Goal: Complete application form: Complete application form

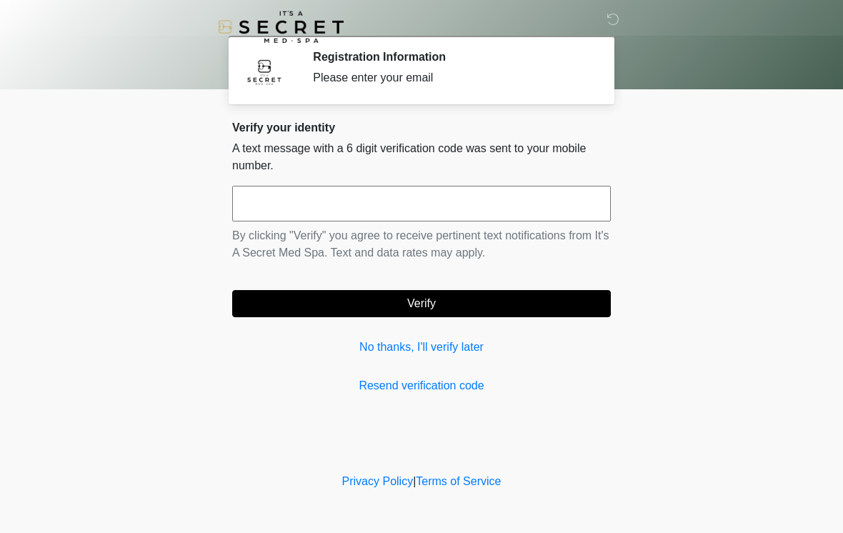
click at [332, 202] on input "text" at bounding box center [421, 204] width 379 height 36
type input "******"
click at [374, 307] on button "Verify" at bounding box center [421, 303] width 379 height 27
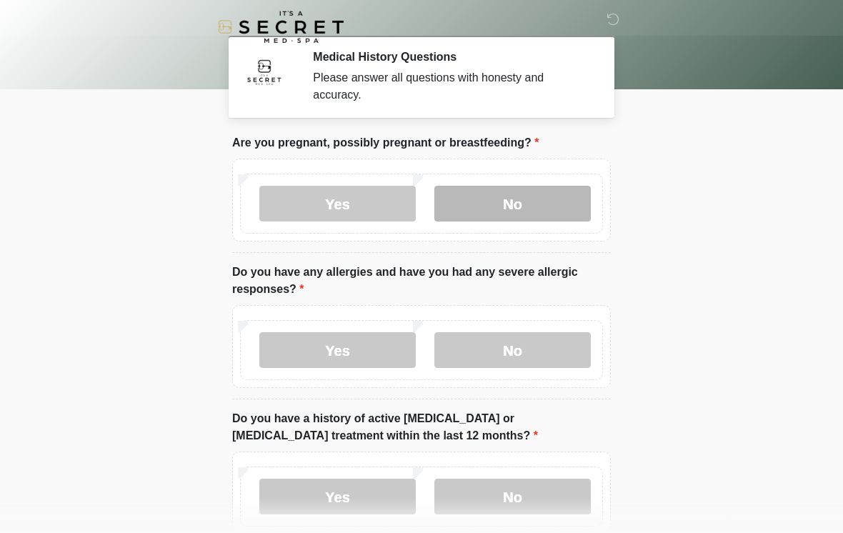
click at [507, 200] on label "No" at bounding box center [512, 204] width 156 height 36
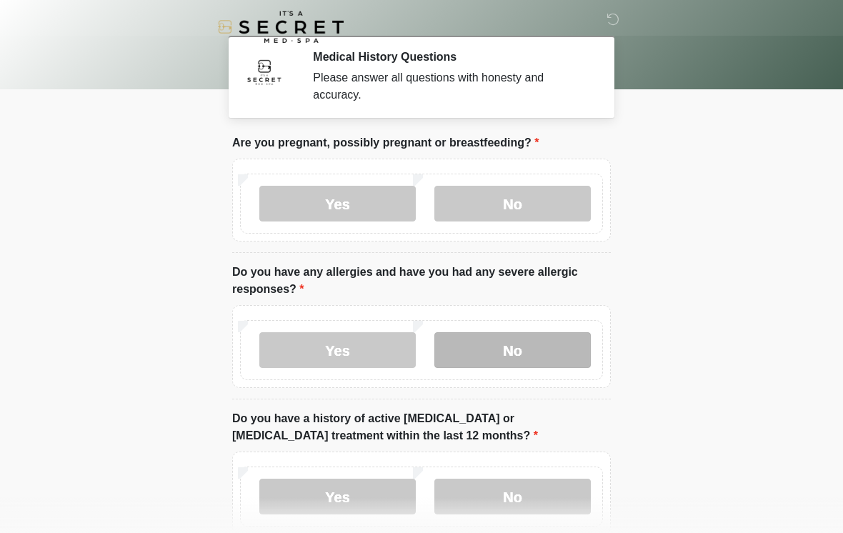
click at [511, 362] on label "No" at bounding box center [512, 350] width 156 height 36
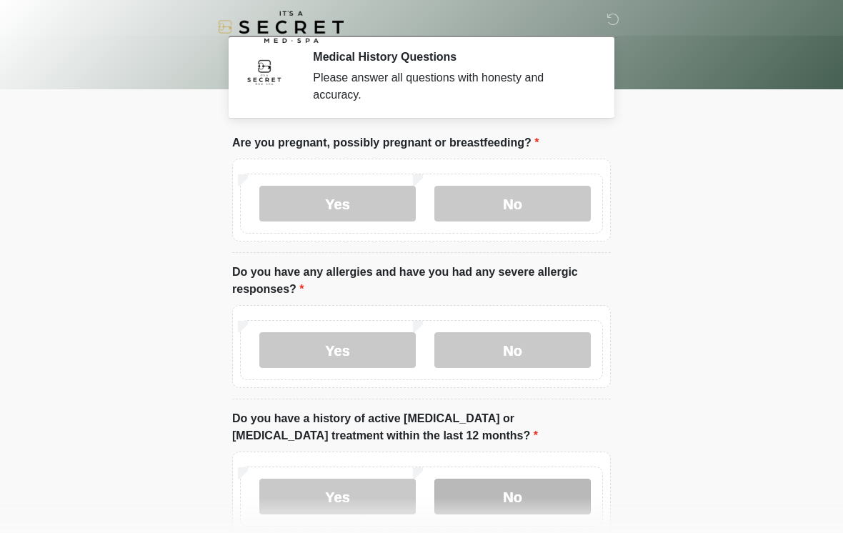
click at [522, 497] on label "No" at bounding box center [512, 497] width 156 height 36
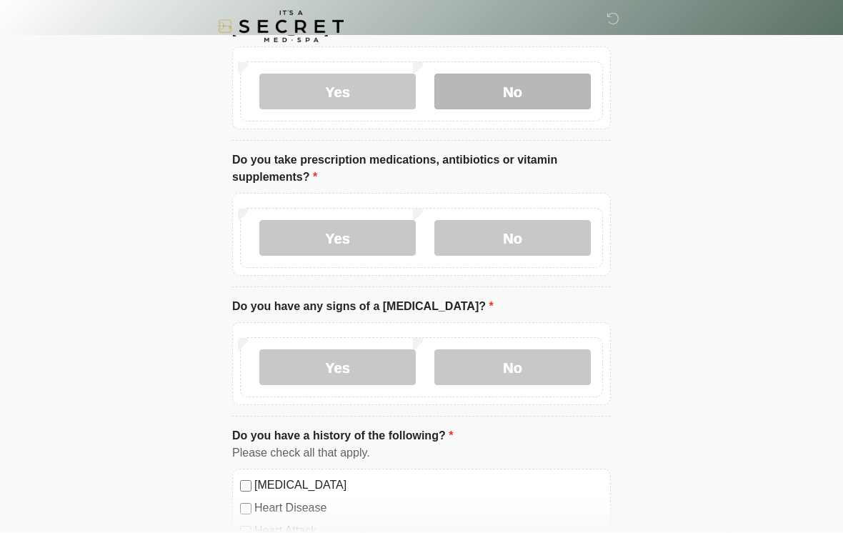
scroll to position [405, 0]
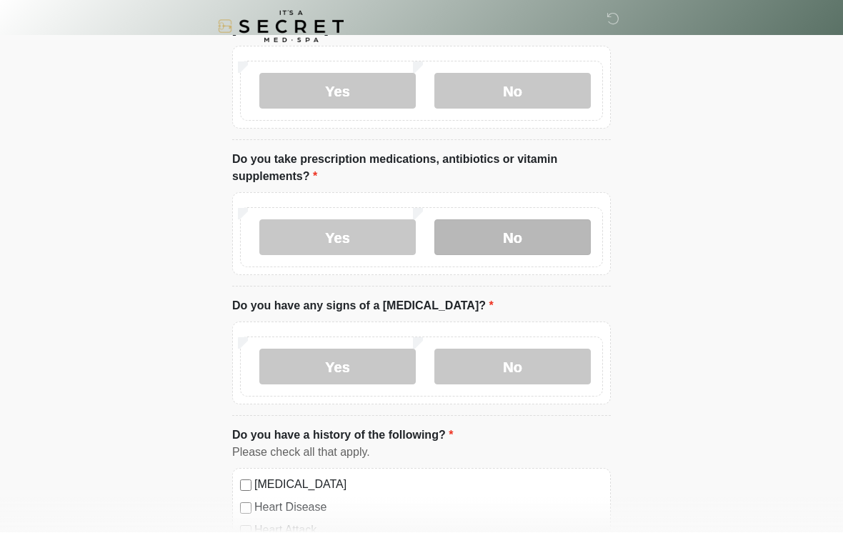
click at [550, 239] on label "No" at bounding box center [512, 238] width 156 height 36
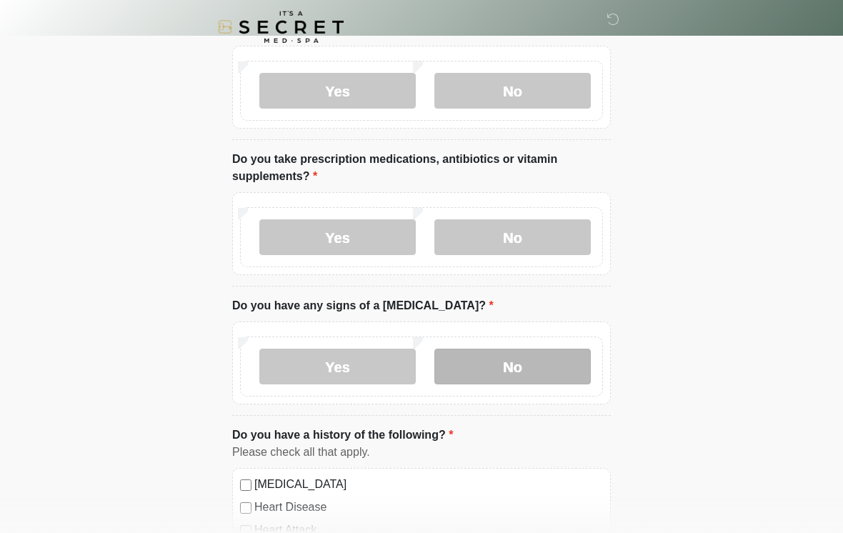
click at [536, 362] on label "No" at bounding box center [512, 367] width 156 height 36
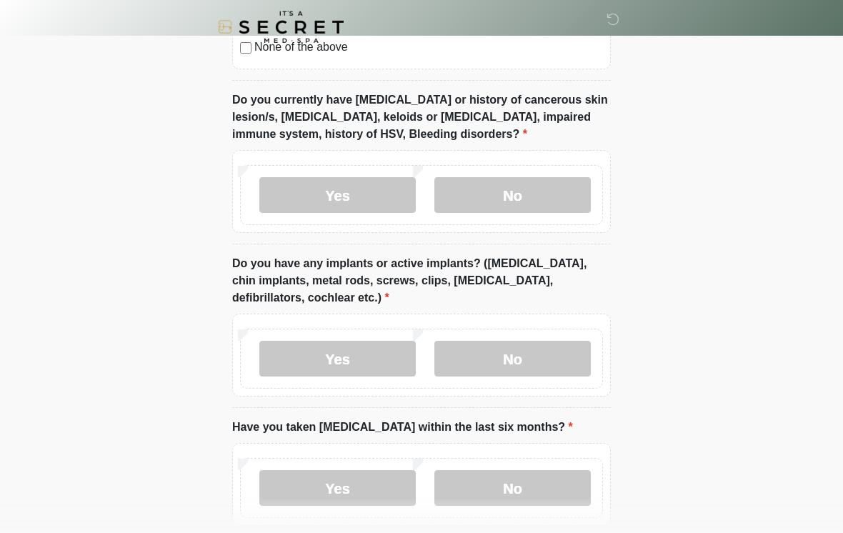
scroll to position [1095, 0]
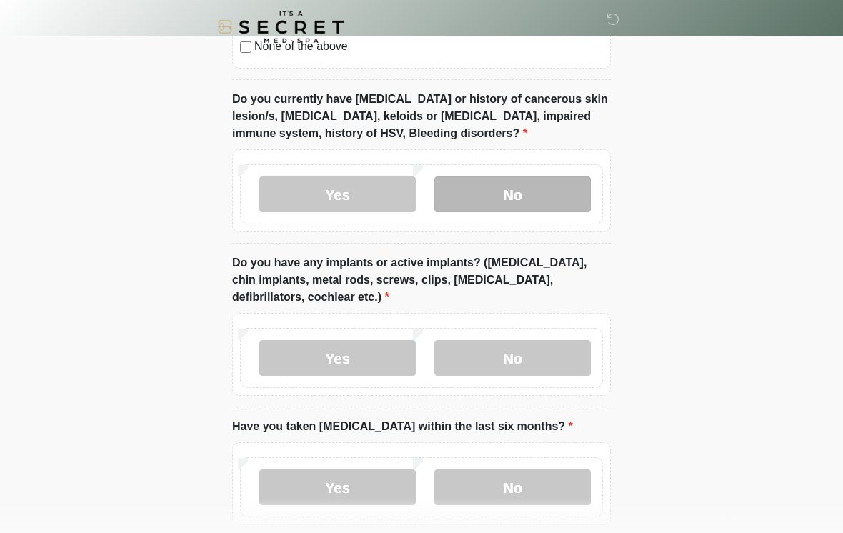
click at [554, 190] on label "No" at bounding box center [512, 194] width 156 height 36
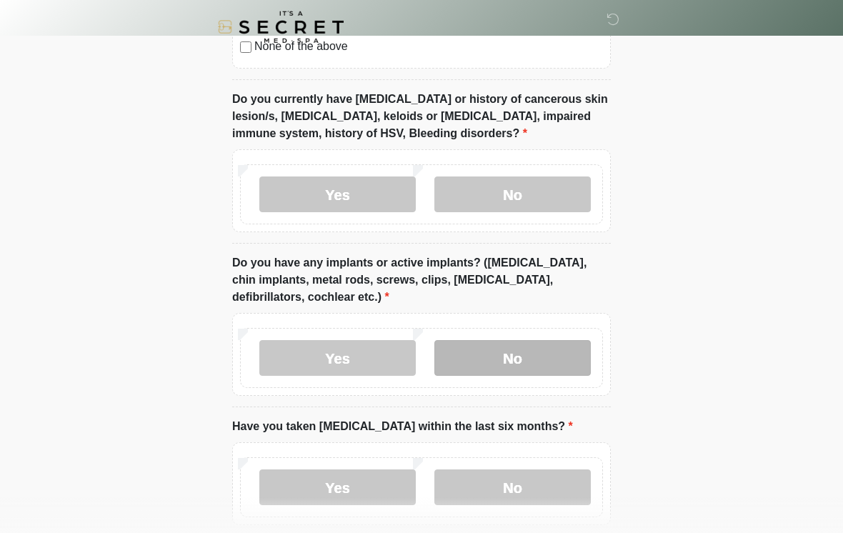
click at [540, 356] on label "No" at bounding box center [512, 358] width 156 height 36
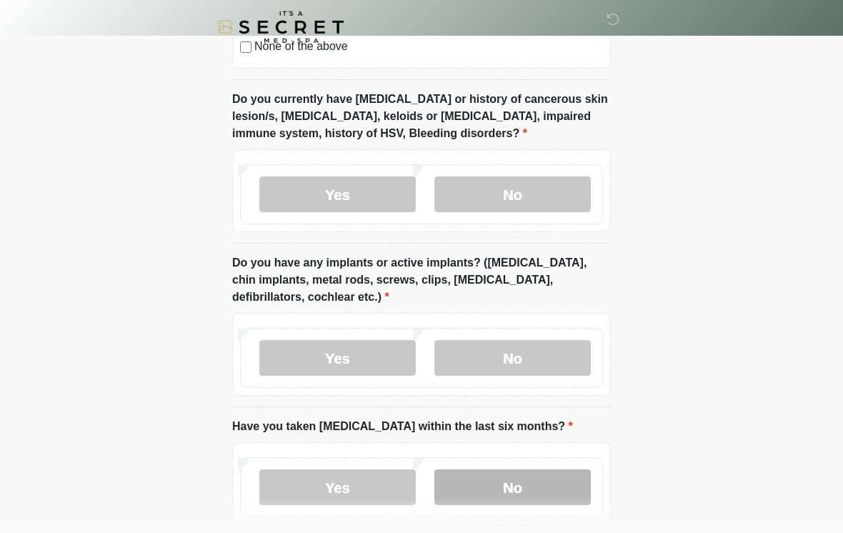
click at [524, 490] on label "No" at bounding box center [512, 487] width 156 height 36
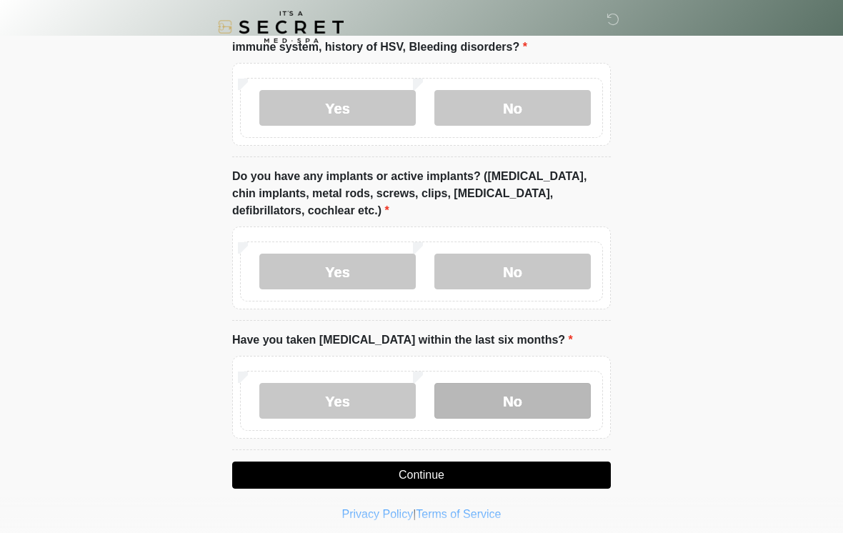
scroll to position [1211, 0]
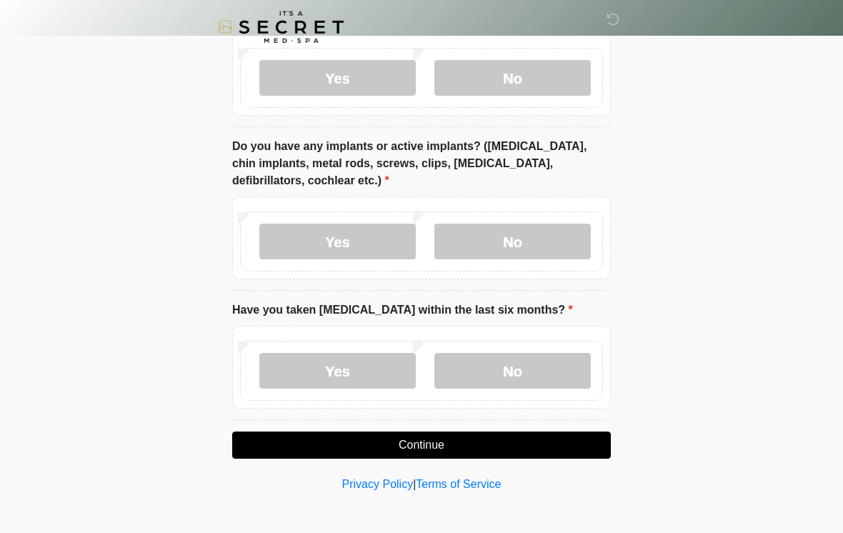
click at [494, 436] on button "Continue" at bounding box center [421, 444] width 379 height 27
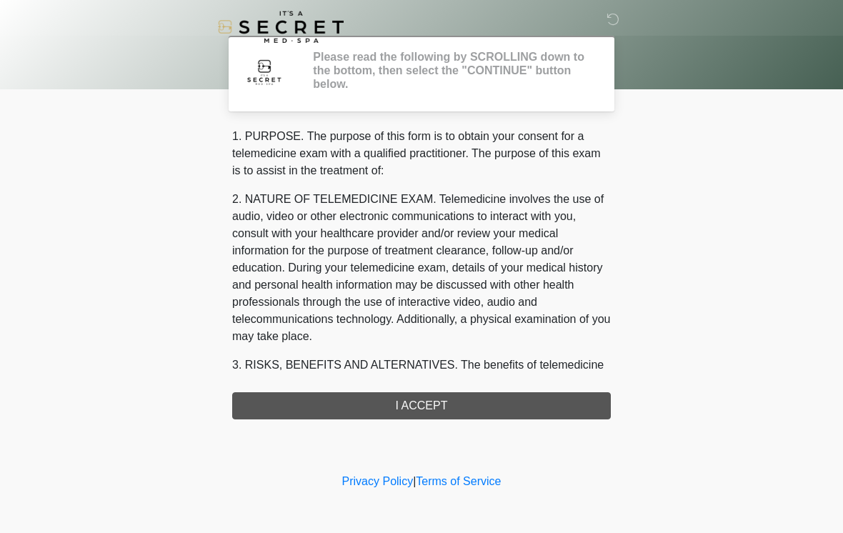
scroll to position [0, 0]
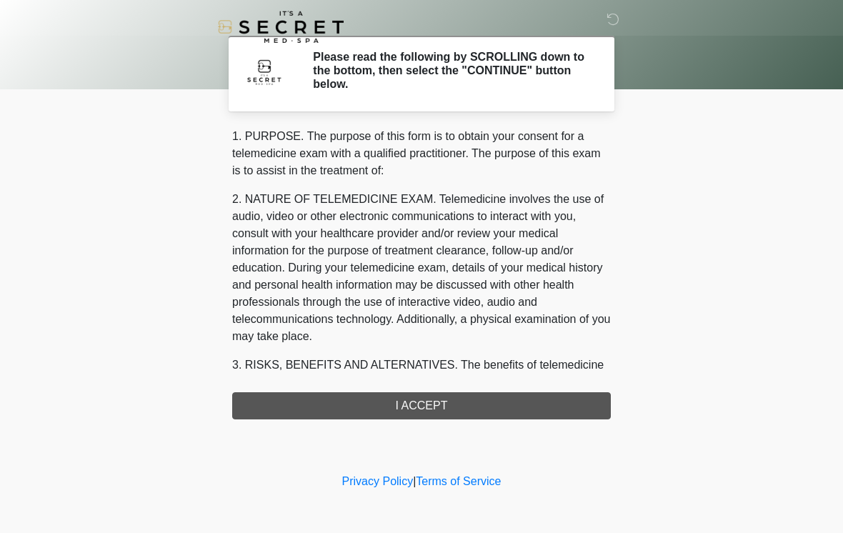
click at [458, 413] on div "1. PURPOSE. The purpose of this form is to obtain your consent for a telemedici…" at bounding box center [421, 273] width 379 height 291
click at [413, 409] on div "1. PURPOSE. The purpose of this form is to obtain your consent for a telemedici…" at bounding box center [421, 273] width 379 height 291
click at [541, 265] on p "2. NATURE OF TELEMEDICINE EXAM. Telemedicine involves the use of audio, video o…" at bounding box center [421, 268] width 379 height 154
click at [425, 395] on div "1. PURPOSE. The purpose of this form is to obtain your consent for a telemedici…" at bounding box center [421, 273] width 379 height 291
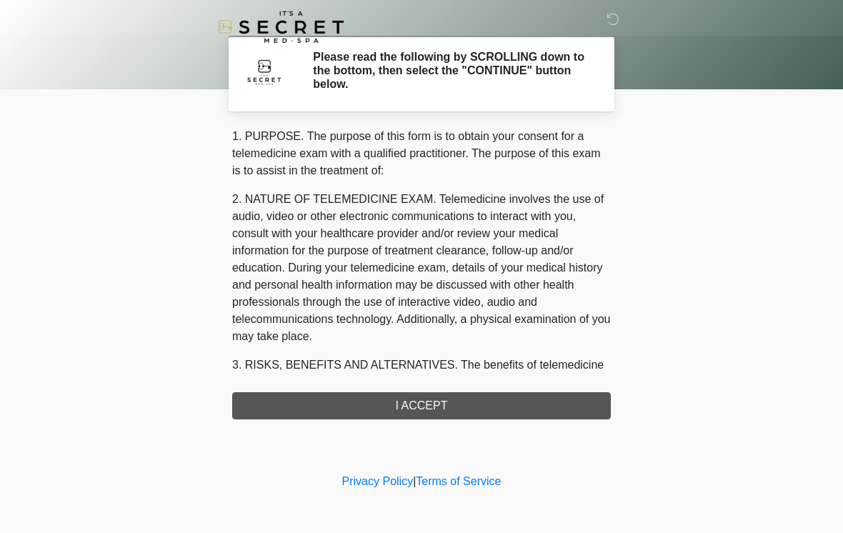
click at [426, 404] on div "1. PURPOSE. The purpose of this form is to obtain your consent for a telemedici…" at bounding box center [421, 273] width 379 height 291
click at [842, 463] on body "‎ ‎ Please read the following by SCROLLING down to the bottom, then select the …" at bounding box center [421, 266] width 843 height 533
click at [741, 377] on body "‎ ‎ Please read the following by SCROLLING down to the bottom, then select the …" at bounding box center [421, 266] width 843 height 533
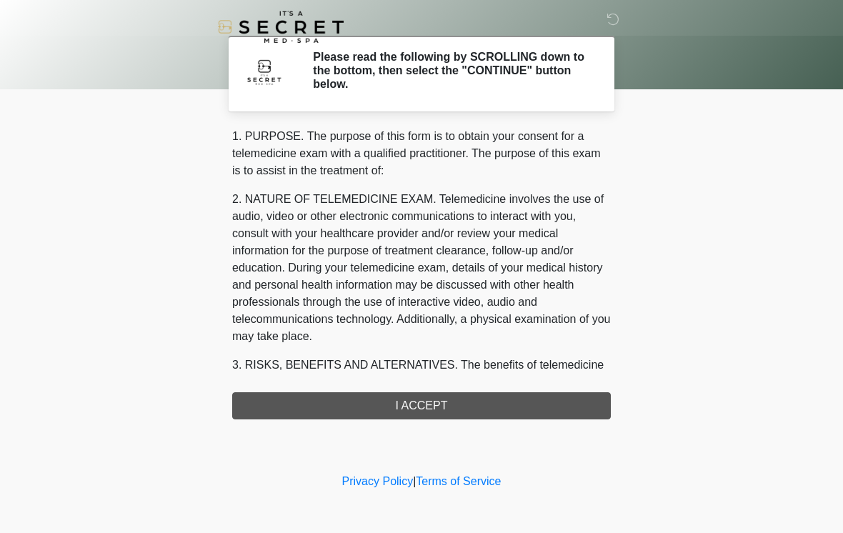
click at [741, 377] on body "‎ ‎ Please read the following by SCROLLING down to the bottom, then select the …" at bounding box center [421, 266] width 843 height 533
click at [499, 155] on p "1. PURPOSE. The purpose of this form is to obtain your consent for a telemedici…" at bounding box center [421, 153] width 379 height 51
click at [437, 408] on div "1. PURPOSE. The purpose of this form is to obtain your consent for a telemedici…" at bounding box center [421, 273] width 379 height 291
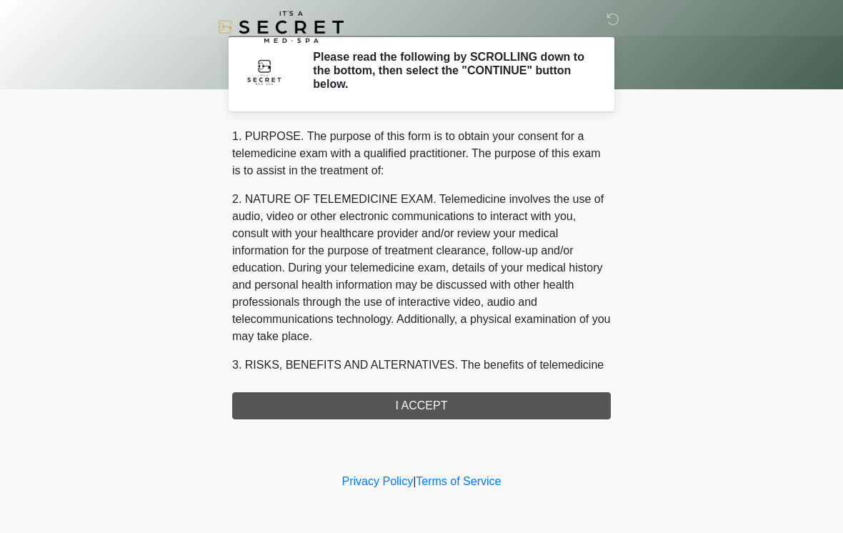
click at [437, 408] on div "1. PURPOSE. The purpose of this form is to obtain your consent for a telemedici…" at bounding box center [421, 273] width 379 height 291
click at [833, 479] on div "Privacy Policy | Terms of Service" at bounding box center [421, 503] width 843 height 60
click at [567, 70] on h2 "Please read the following by SCROLLING down to the bottom, then select the "CON…" at bounding box center [451, 70] width 276 height 41
click at [415, 231] on p "2. NATURE OF TELEMEDICINE EXAM. Telemedicine involves the use of audio, video o…" at bounding box center [421, 268] width 379 height 154
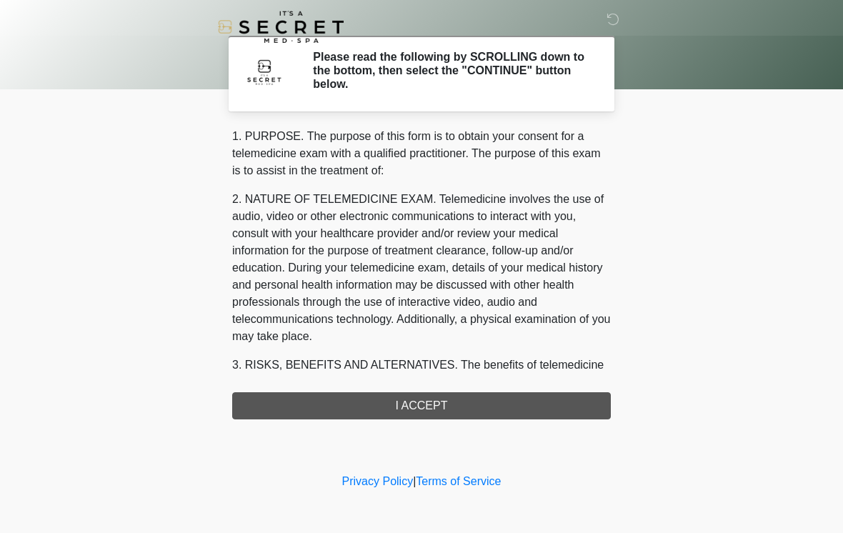
click at [419, 343] on p "2. NATURE OF TELEMEDICINE EXAM. Telemedicine involves the use of audio, video o…" at bounding box center [421, 268] width 379 height 154
click at [425, 409] on div "1. PURPOSE. The purpose of this form is to obtain your consent for a telemedici…" at bounding box center [421, 273] width 379 height 291
click at [733, 471] on body "‎ ‎ Please read the following by SCROLLING down to the bottom, then select the …" at bounding box center [421, 266] width 843 height 533
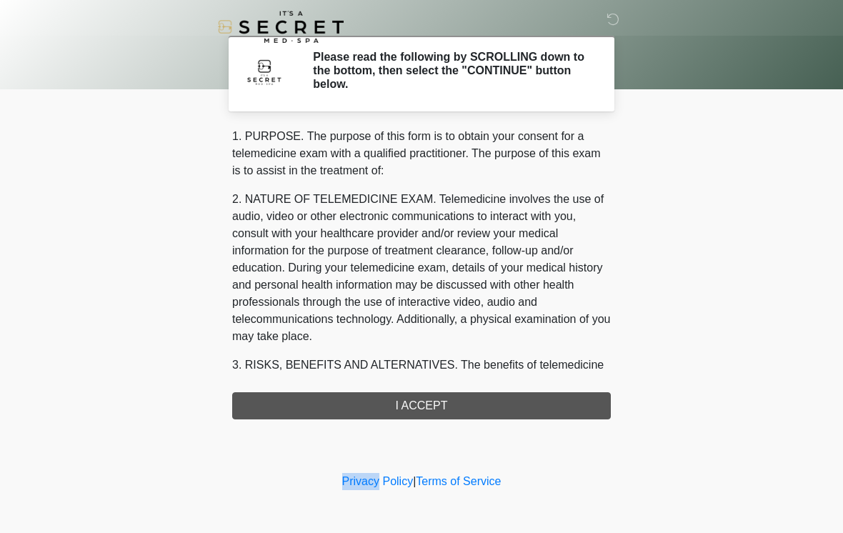
click at [733, 471] on body "‎ ‎ Please read the following by SCROLLING down to the bottom, then select the …" at bounding box center [421, 266] width 843 height 533
click at [483, 428] on div "‎ ‎ Please read the following by SCROLLING down to the bottom, then select the …" at bounding box center [421, 234] width 429 height 441
click at [484, 429] on div "‎ ‎ Please read the following by SCROLLING down to the bottom, then select the …" at bounding box center [421, 234] width 429 height 441
click at [476, 404] on div "1. PURPOSE. The purpose of this form is to obtain your consent for a telemedici…" at bounding box center [421, 273] width 379 height 291
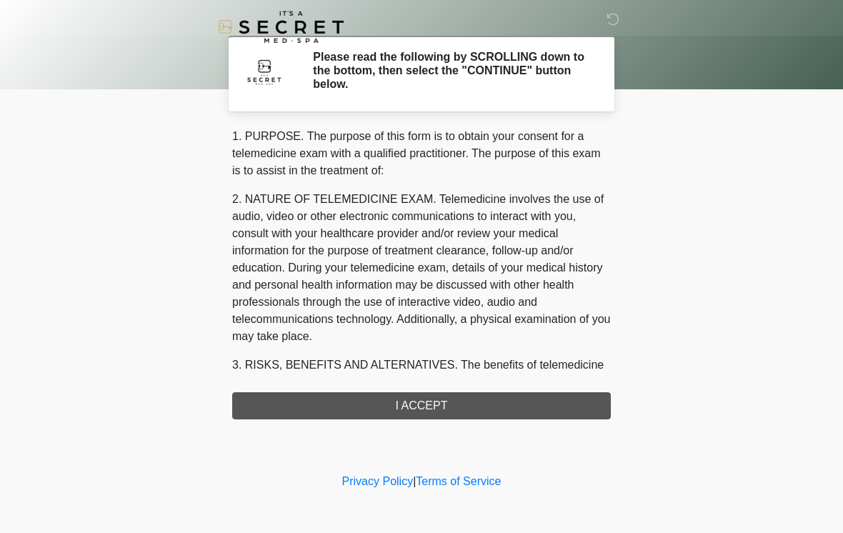
click at [476, 404] on div "1. PURPOSE. The purpose of this form is to obtain your consent for a telemedici…" at bounding box center [421, 273] width 379 height 291
click at [408, 53] on div at bounding box center [410, 27] width 429 height 54
click at [707, 229] on body "‎ ‎ Please read the following by SCROLLING down to the bottom, then select the …" at bounding box center [421, 266] width 843 height 533
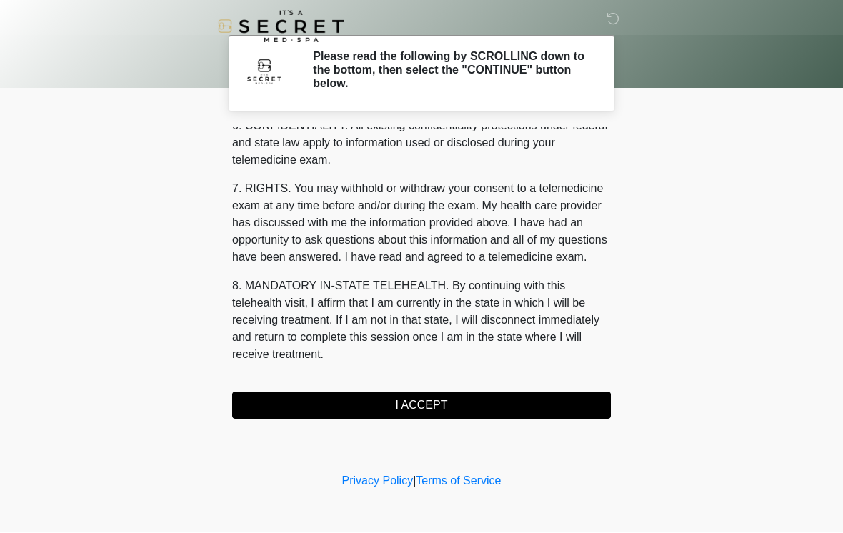
scroll to position [581, 0]
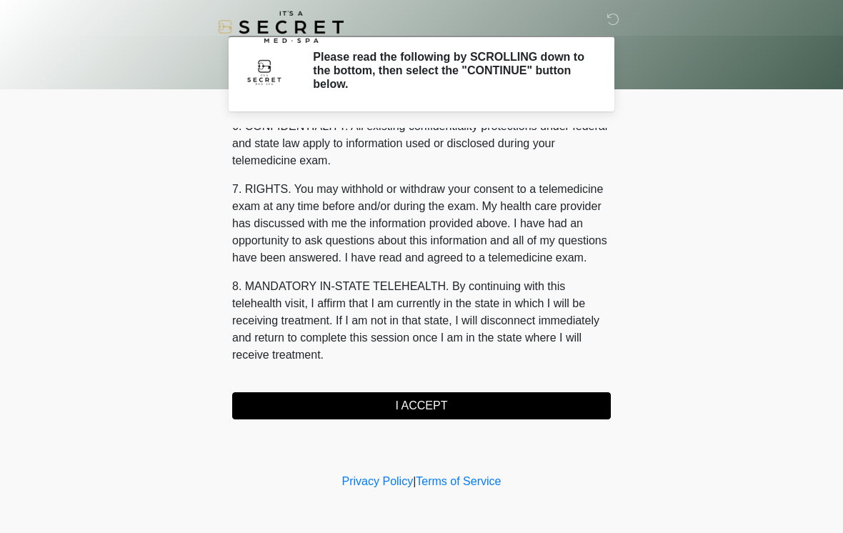
click at [461, 405] on button "I ACCEPT" at bounding box center [421, 405] width 379 height 27
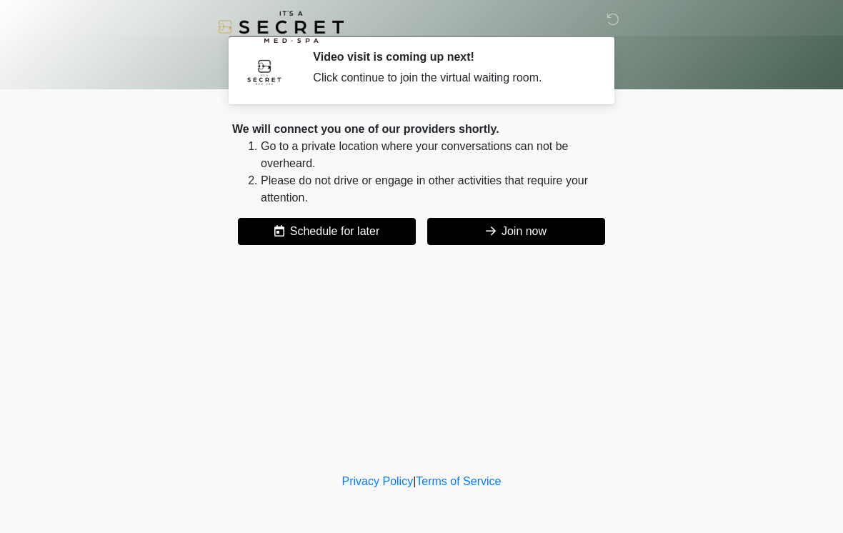
click at [521, 229] on button "Join now" at bounding box center [516, 231] width 178 height 27
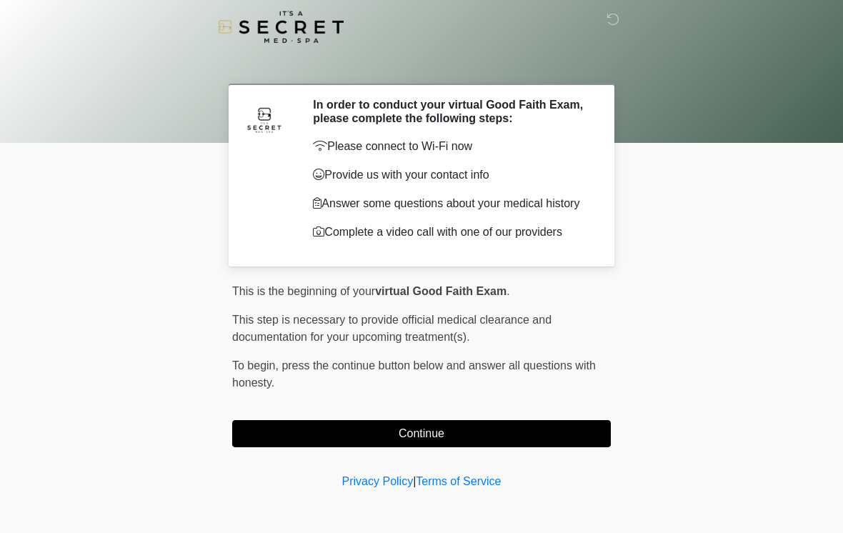
click at [556, 439] on button "Continue" at bounding box center [421, 433] width 379 height 27
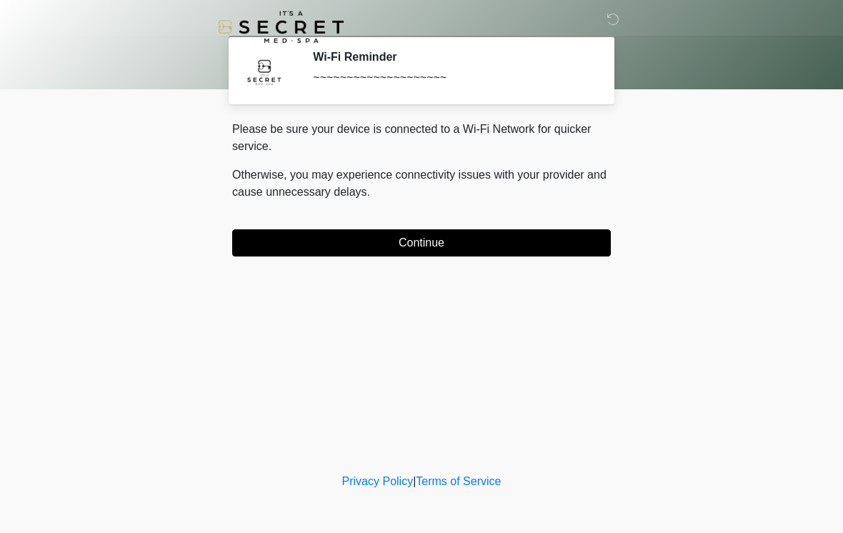
click at [502, 241] on button "Continue" at bounding box center [421, 242] width 379 height 27
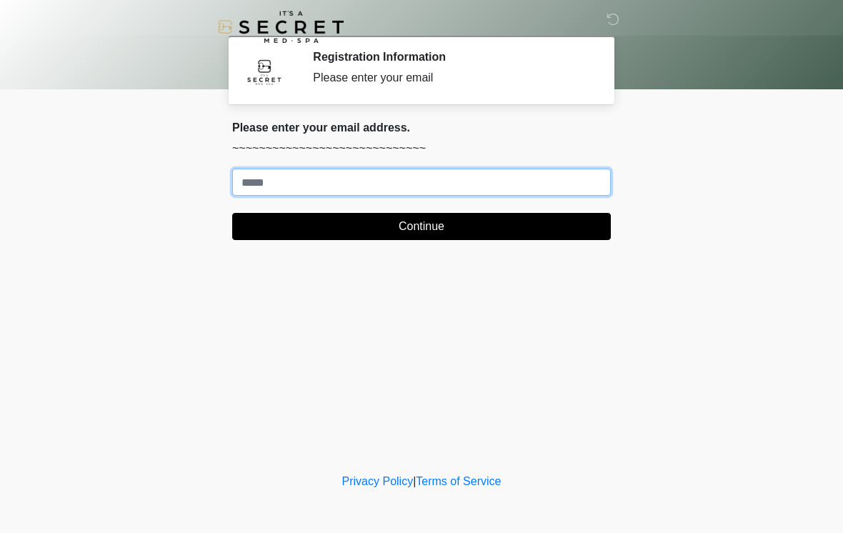
click at [491, 184] on input "Where should we email your treatment plan?" at bounding box center [421, 182] width 379 height 27
type input "**********"
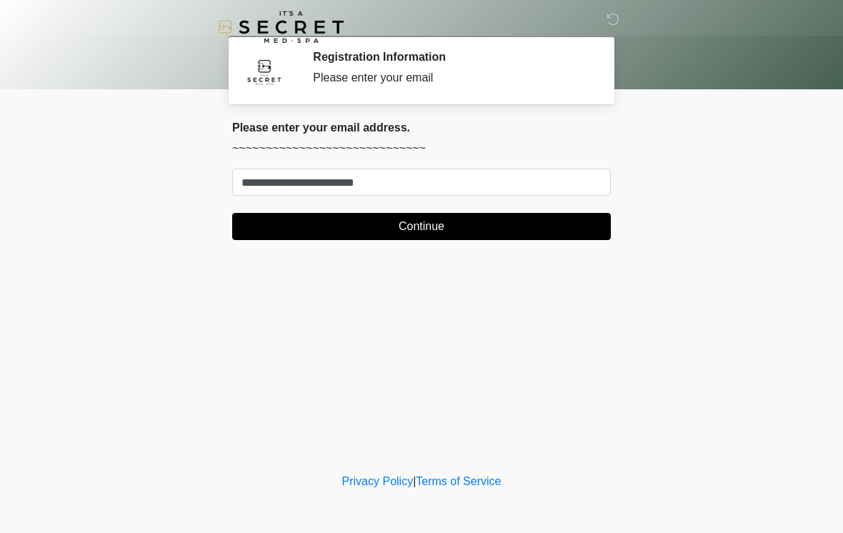
click at [497, 231] on button "Continue" at bounding box center [421, 226] width 379 height 27
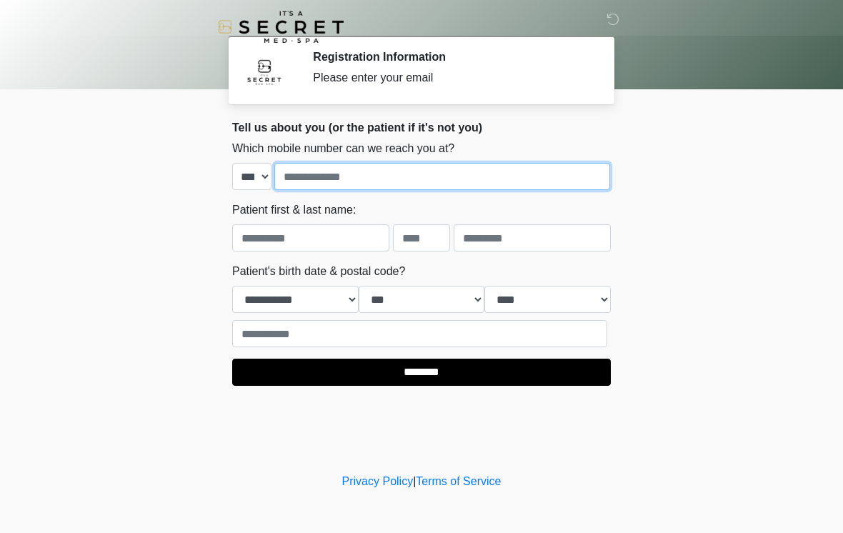
click at [426, 181] on input "tel" at bounding box center [442, 176] width 336 height 27
type input "**********"
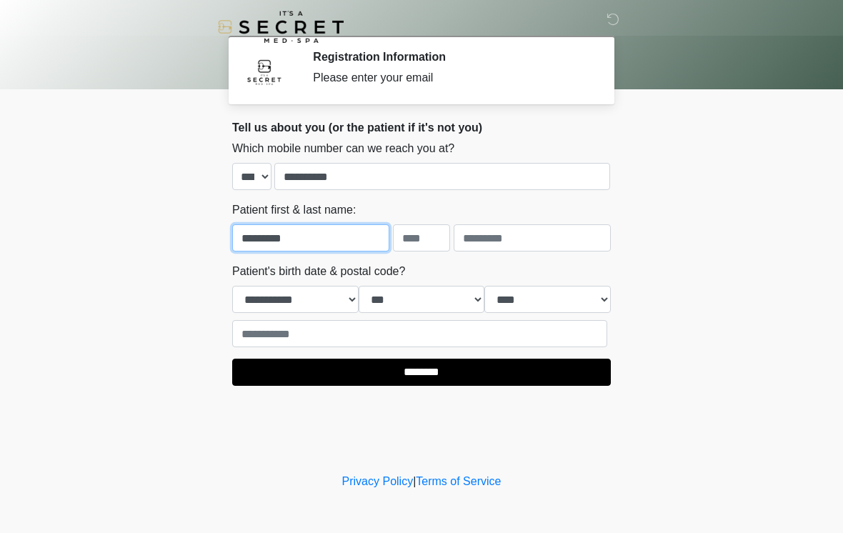
type input "*********"
type input "*"
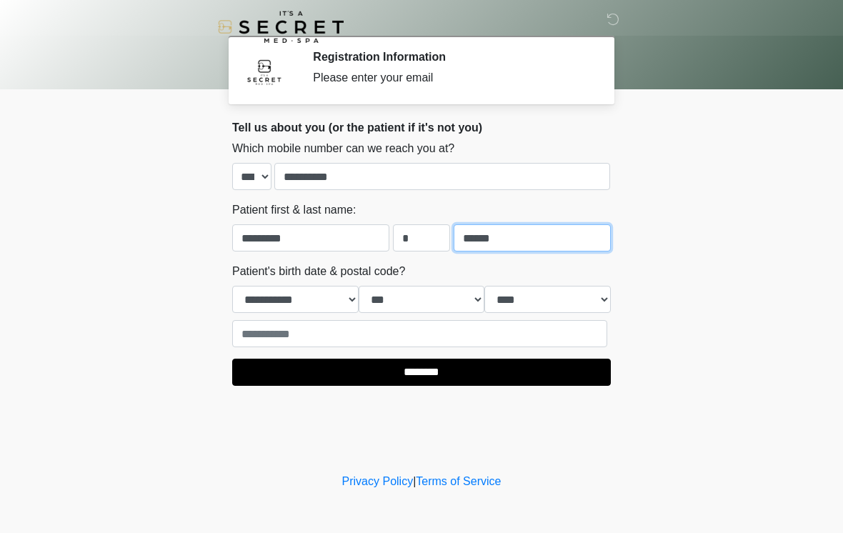
type input "******"
select select "*"
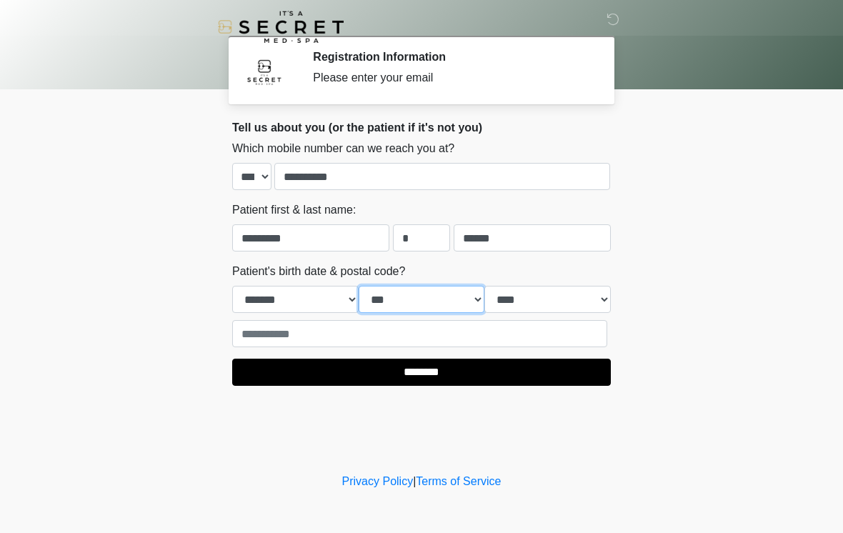
click at [431, 301] on select "*** * * * * * * * * * ** ** ** ** ** ** ** ** ** ** ** ** ** ** ** ** ** ** ** …" at bounding box center [422, 299] width 126 height 27
select select "**"
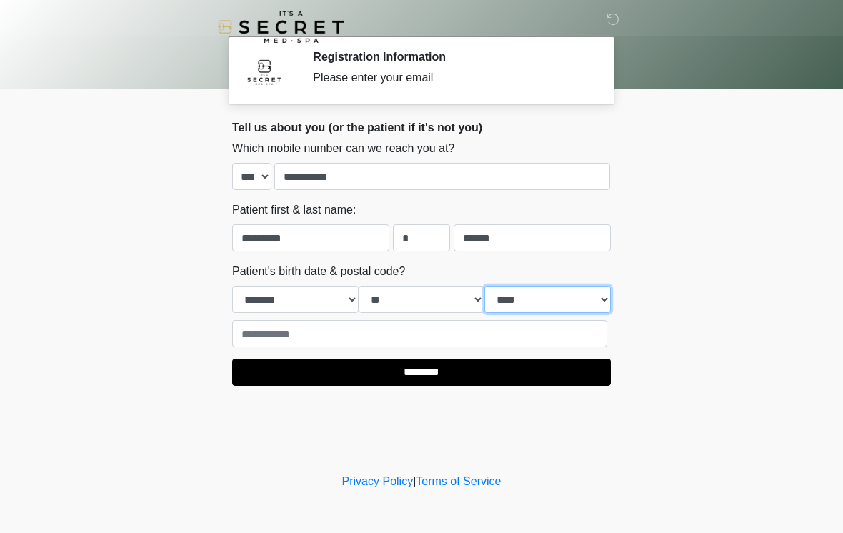
click at [534, 307] on select "**** **** **** **** **** **** **** **** **** **** **** **** **** **** **** ****…" at bounding box center [547, 299] width 126 height 27
select select "****"
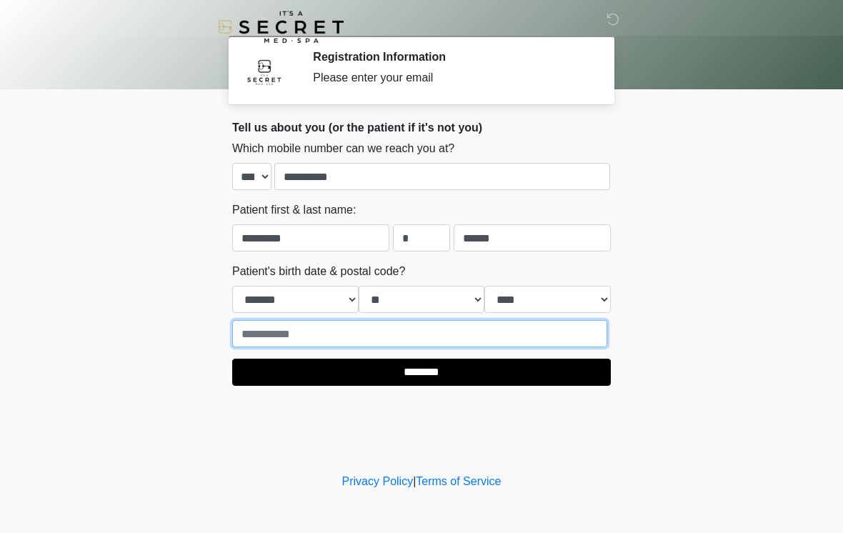
click at [451, 341] on input "text" at bounding box center [419, 333] width 375 height 27
type input "*****"
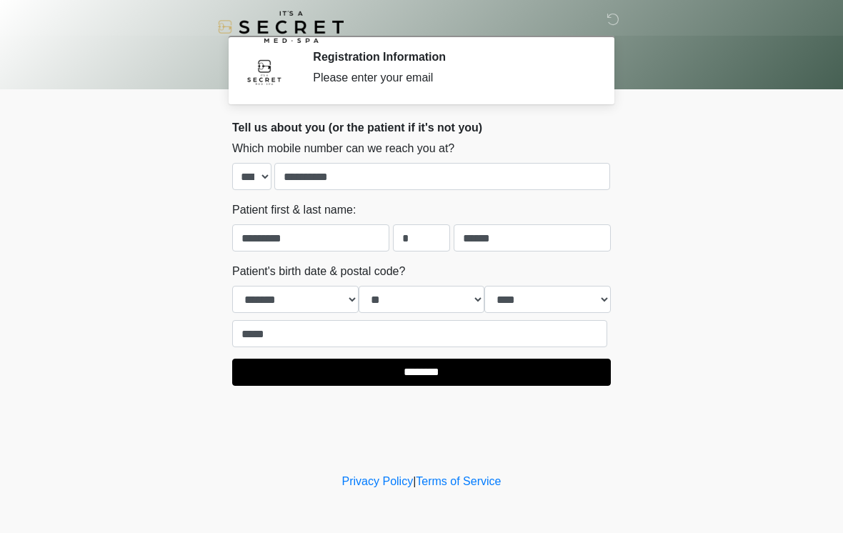
click at [462, 371] on input "********" at bounding box center [421, 372] width 379 height 27
